Goal: Task Accomplishment & Management: Use online tool/utility

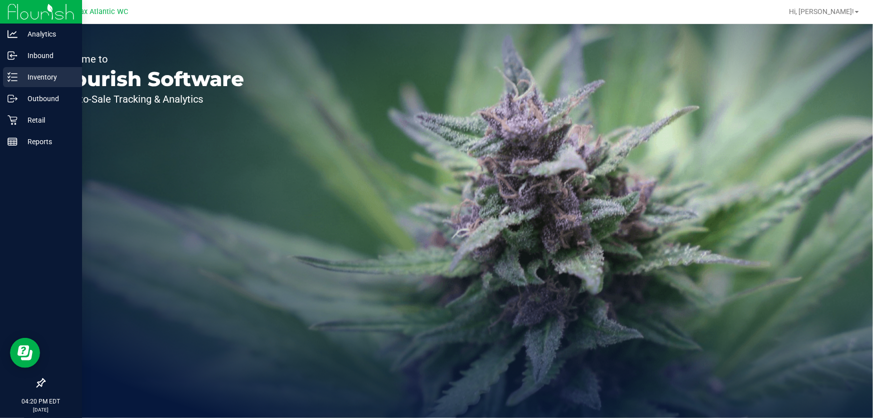
click at [48, 75] on p "Inventory" at bounding box center [48, 77] width 60 height 12
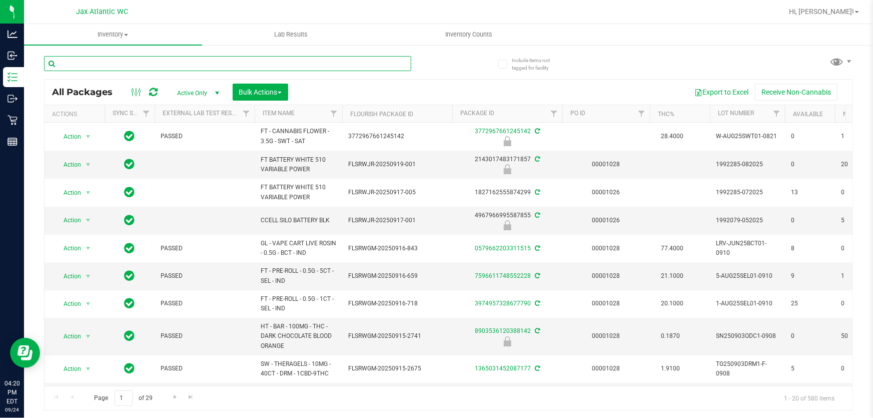
click at [220, 58] on input "text" at bounding box center [227, 63] width 367 height 15
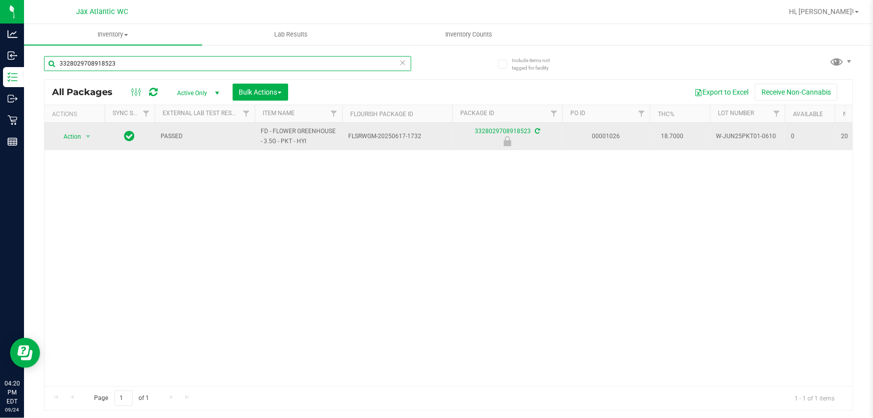
type input "3328029708918523"
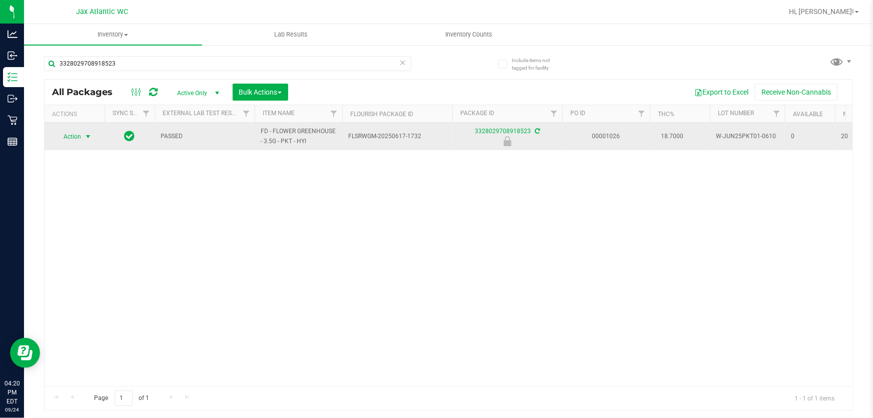
click at [75, 137] on span "Action" at bounding box center [68, 137] width 27 height 14
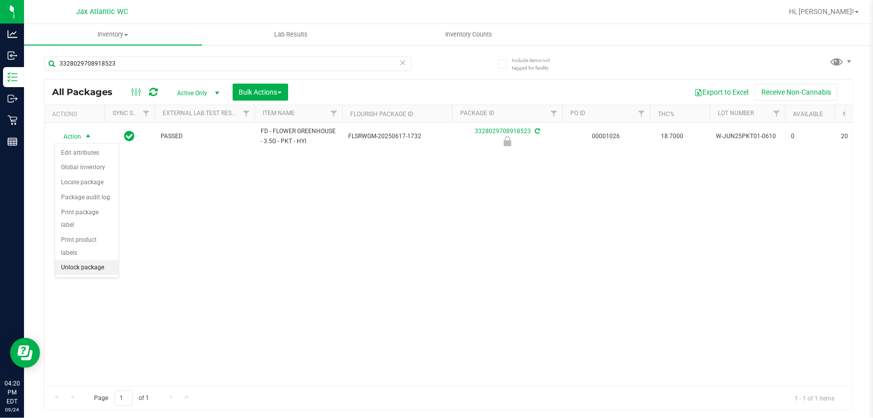
click at [74, 260] on li "Unlock package" at bounding box center [87, 267] width 64 height 15
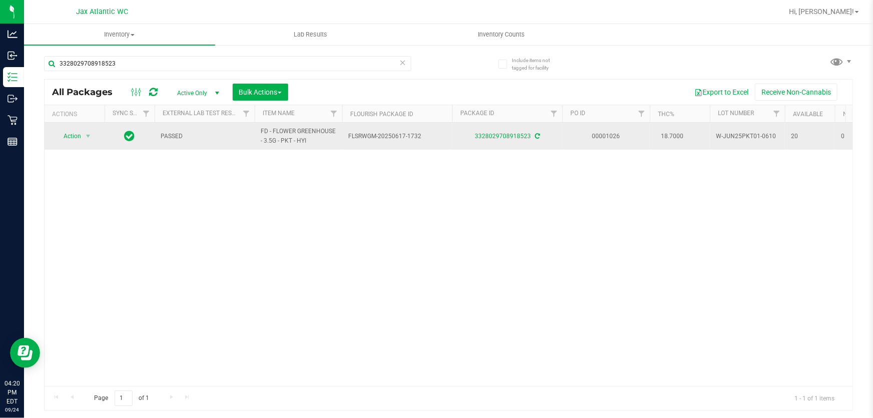
click at [81, 138] on span "Action" at bounding box center [68, 136] width 27 height 14
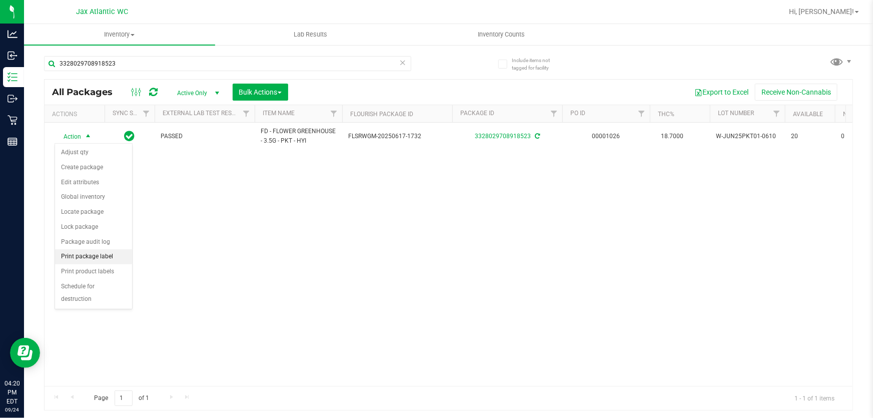
click at [93, 254] on li "Print package label" at bounding box center [93, 256] width 77 height 15
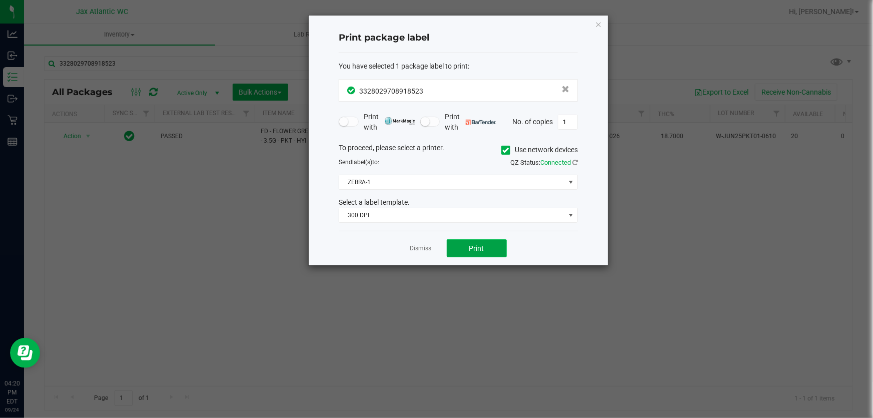
click at [462, 250] on button "Print" at bounding box center [477, 248] width 60 height 18
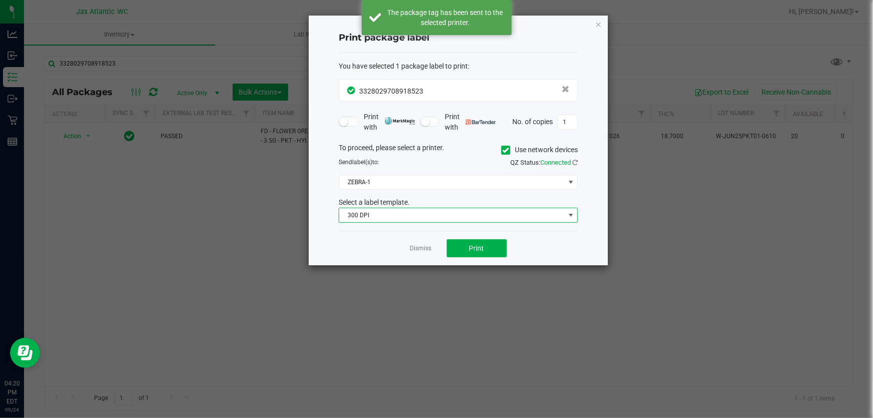
click at [382, 219] on span "300 DPI" at bounding box center [452, 215] width 226 height 14
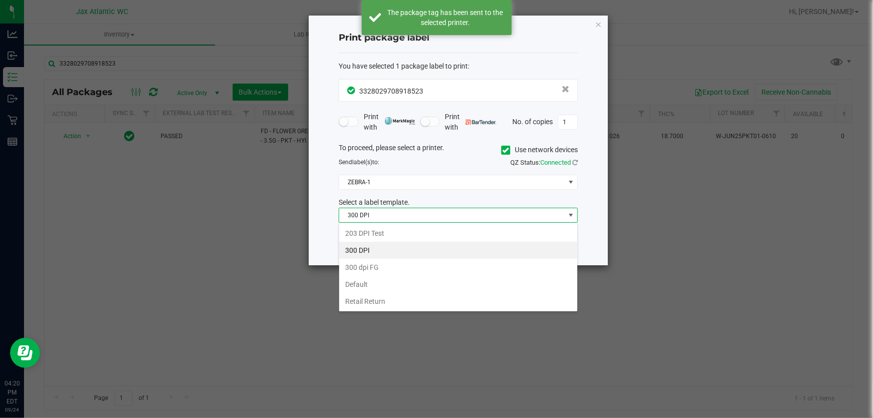
scroll to position [15, 239]
click at [382, 234] on li "203 DPI Test" at bounding box center [458, 233] width 238 height 17
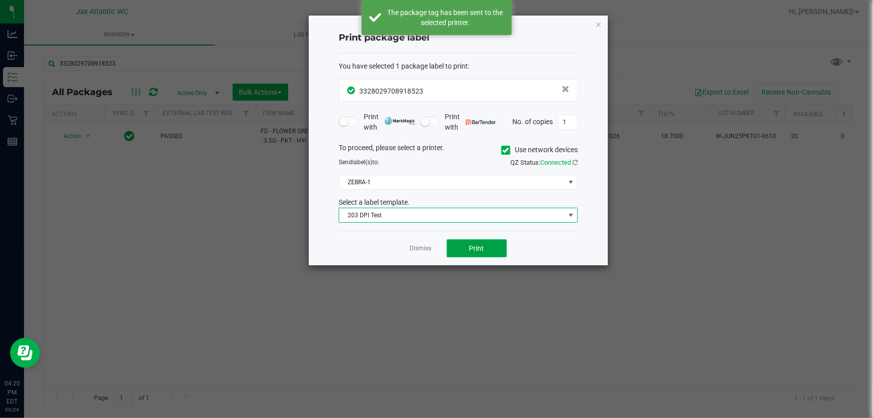
click at [490, 255] on button "Print" at bounding box center [477, 248] width 60 height 18
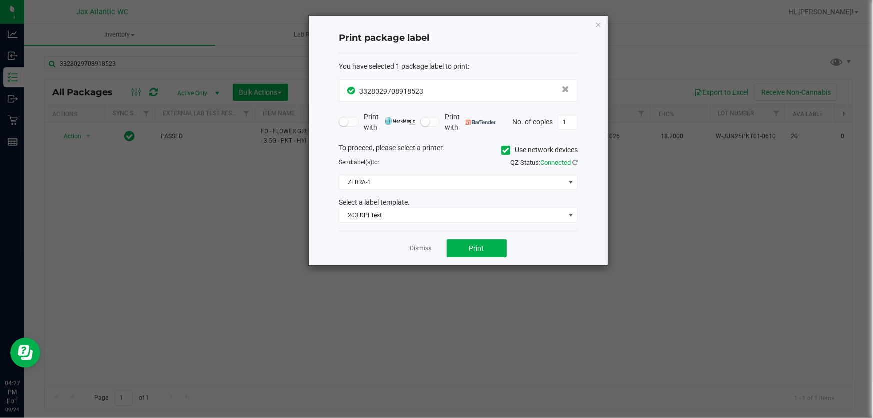
click at [418, 249] on link "Dismiss" at bounding box center [421, 248] width 22 height 9
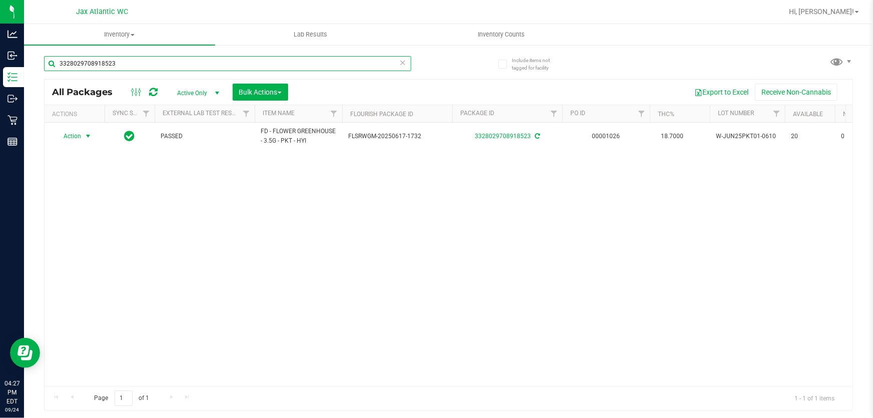
click at [120, 66] on input "3328029708918523" at bounding box center [227, 63] width 367 height 15
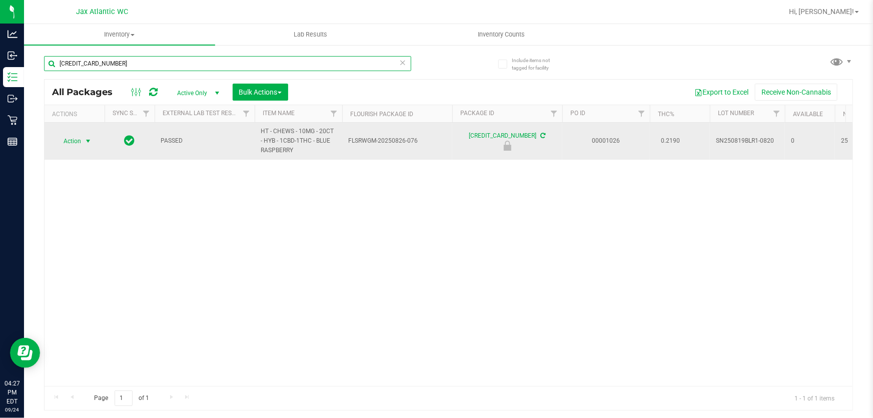
type input "[CREDIT_CARD_NUMBER]"
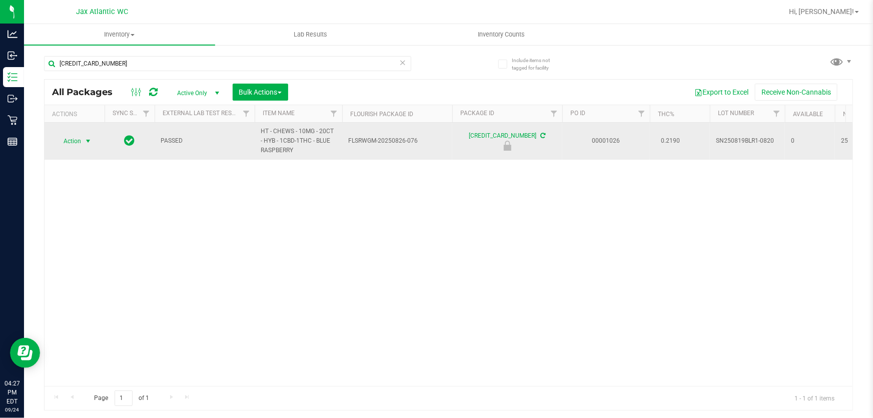
click at [77, 142] on span "Action" at bounding box center [68, 141] width 27 height 14
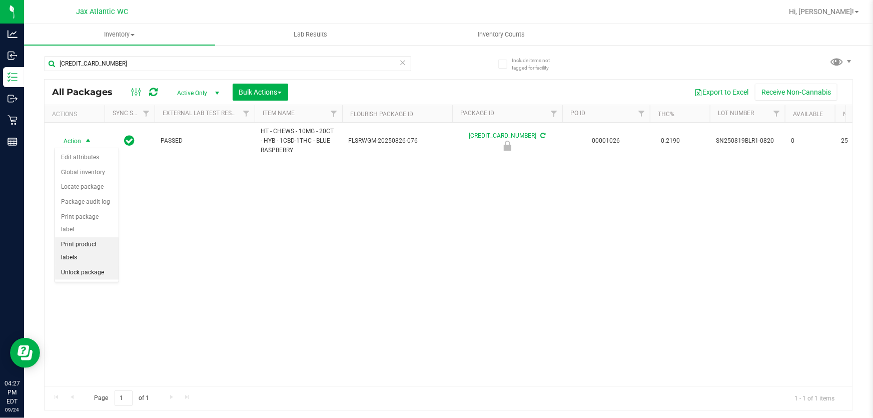
click at [80, 265] on li "Unlock package" at bounding box center [87, 272] width 64 height 15
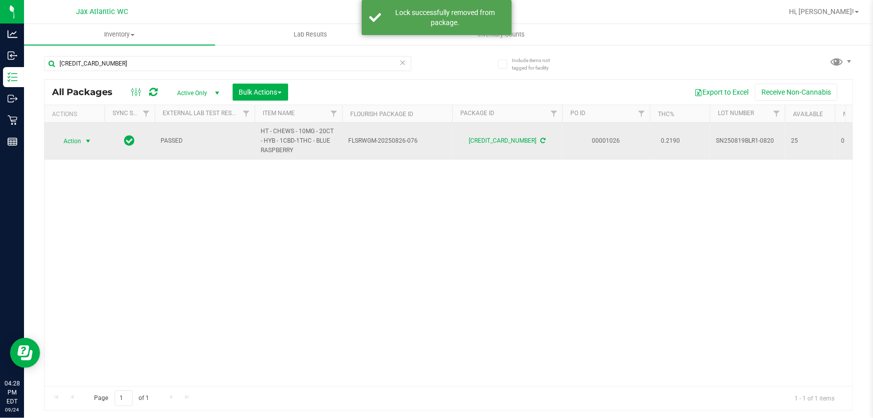
click at [68, 141] on span "Action" at bounding box center [68, 141] width 27 height 14
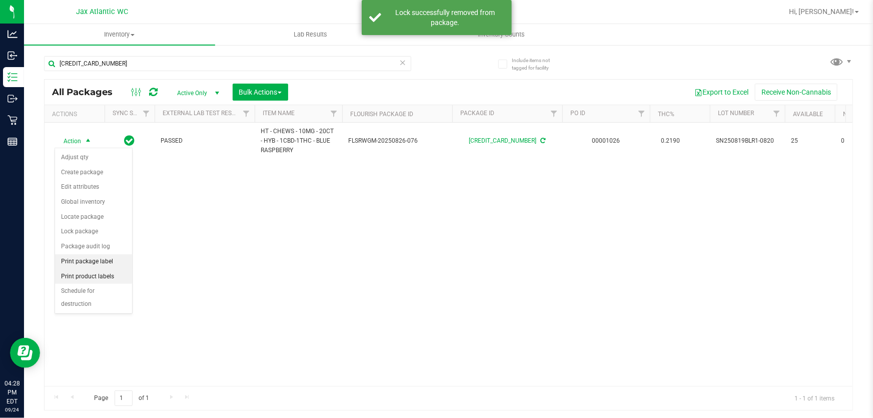
click at [92, 260] on li "Print package label" at bounding box center [93, 261] width 77 height 15
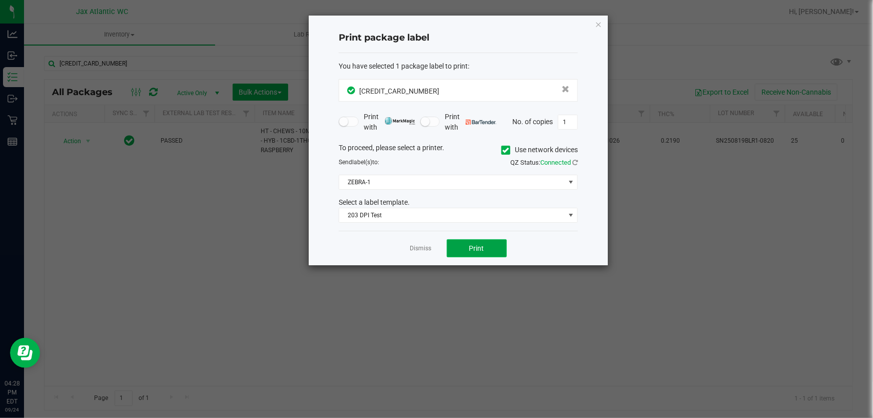
click at [471, 249] on span "Print" at bounding box center [477, 248] width 15 height 8
click at [496, 245] on button "Print" at bounding box center [477, 248] width 60 height 18
click at [599, 22] on icon "button" at bounding box center [598, 24] width 7 height 12
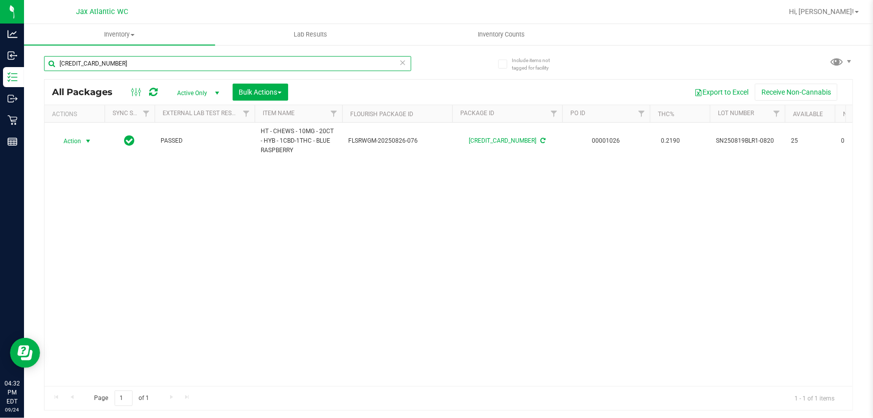
click at [105, 65] on input "[CREDIT_CARD_NUMBER]" at bounding box center [227, 63] width 367 height 15
click at [94, 59] on input "[CREDIT_CARD_NUMBER]" at bounding box center [227, 63] width 367 height 15
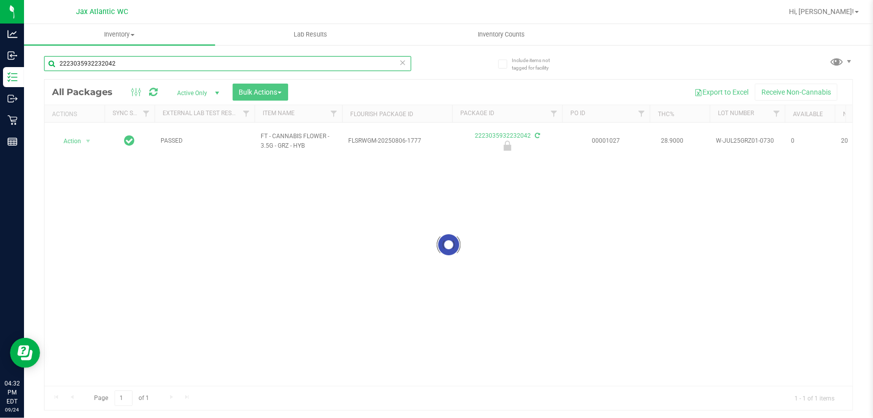
type input "2223035932232042"
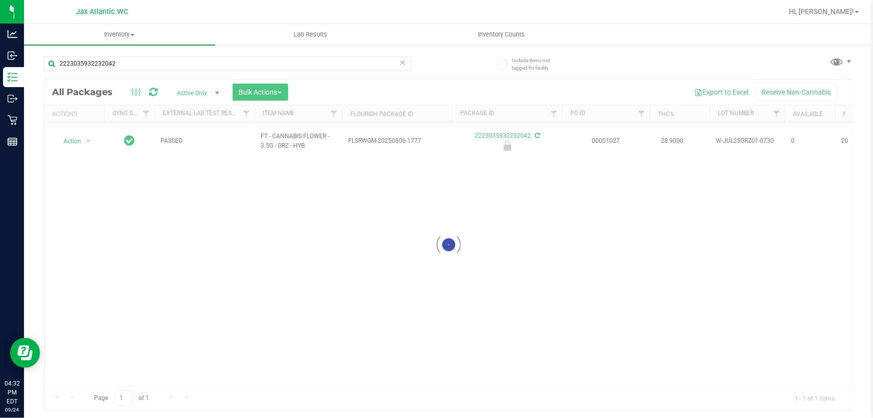
click at [75, 136] on div at bounding box center [449, 245] width 808 height 330
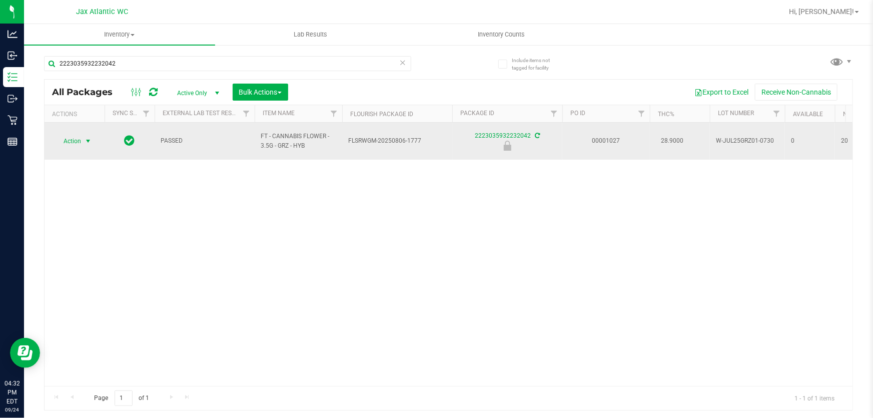
click at [75, 137] on span "Action" at bounding box center [68, 141] width 27 height 14
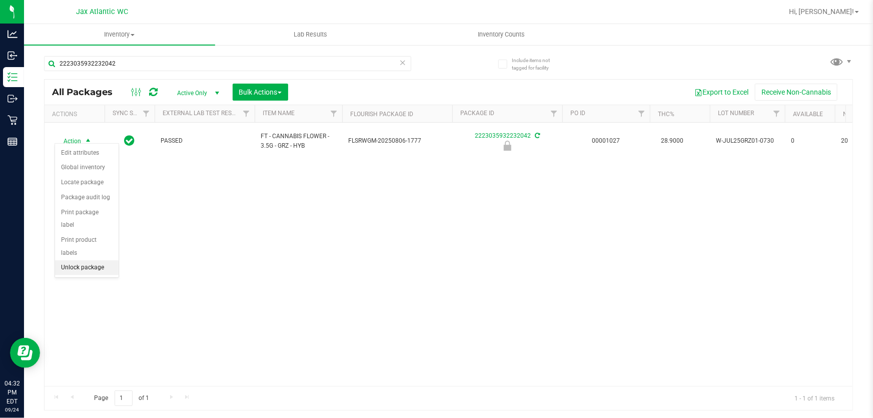
click at [71, 260] on li "Unlock package" at bounding box center [87, 267] width 64 height 15
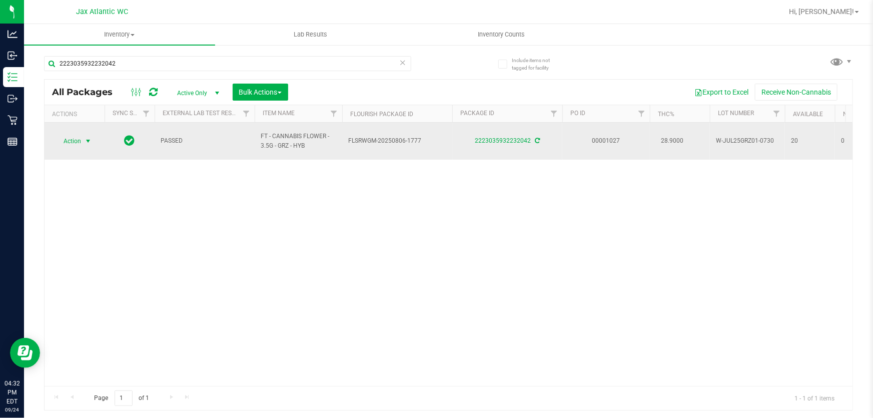
click at [72, 135] on span "Action" at bounding box center [68, 141] width 27 height 14
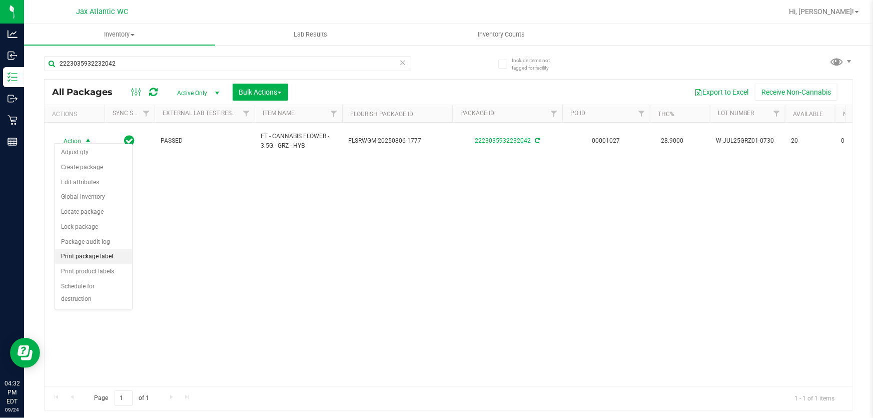
click at [103, 257] on li "Print package label" at bounding box center [93, 256] width 77 height 15
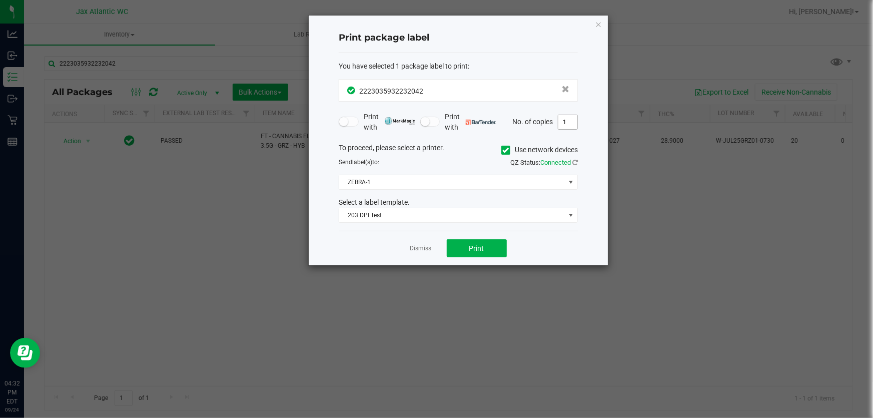
click at [570, 120] on input "1" at bounding box center [568, 122] width 19 height 14
type input "2"
click at [491, 249] on button "Print" at bounding box center [477, 248] width 60 height 18
